Goal: Navigation & Orientation: Find specific page/section

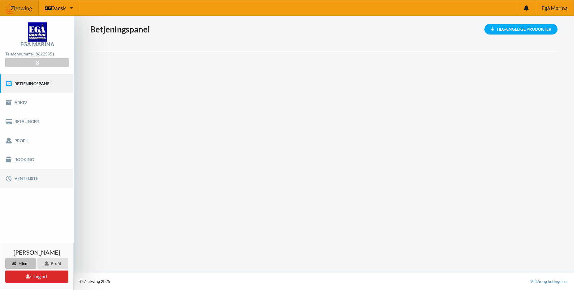
click at [26, 179] on link "Venteliste" at bounding box center [37, 178] width 74 height 19
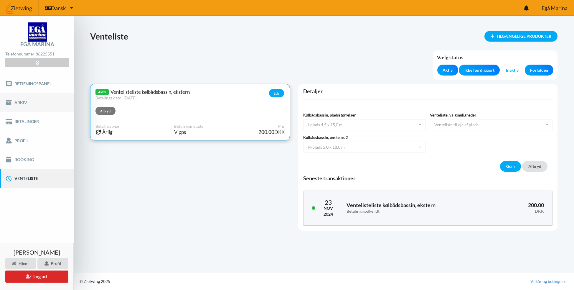
click at [30, 104] on link "Arkiv" at bounding box center [37, 102] width 74 height 19
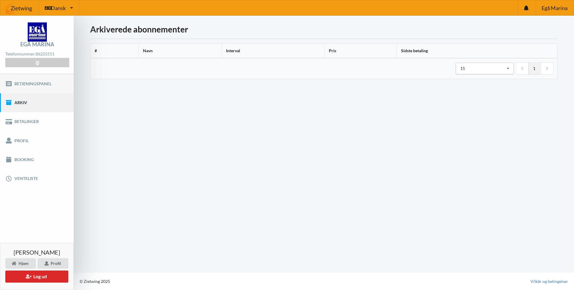
click at [27, 83] on link "Betjeningspanel" at bounding box center [37, 83] width 74 height 19
